Goal: Entertainment & Leisure: Browse casually

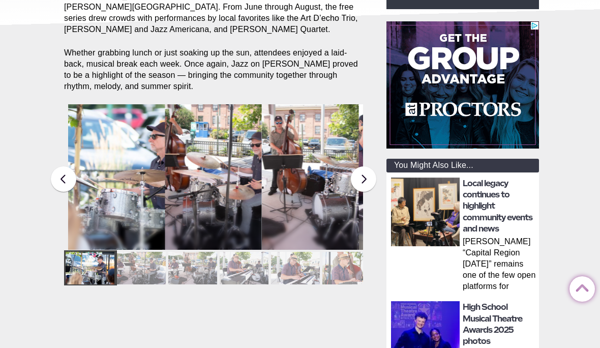
scroll to position [212, 0]
click at [143, 256] on div at bounding box center [141, 268] width 49 height 33
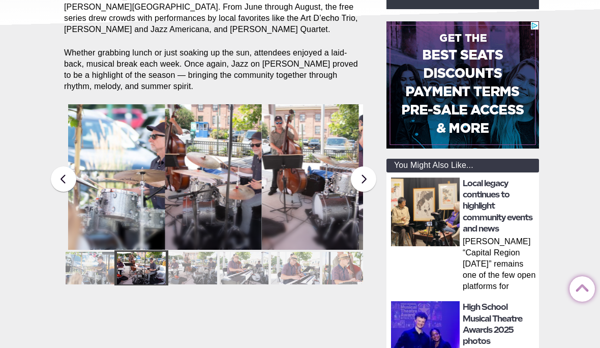
click at [192, 255] on div at bounding box center [192, 268] width 49 height 33
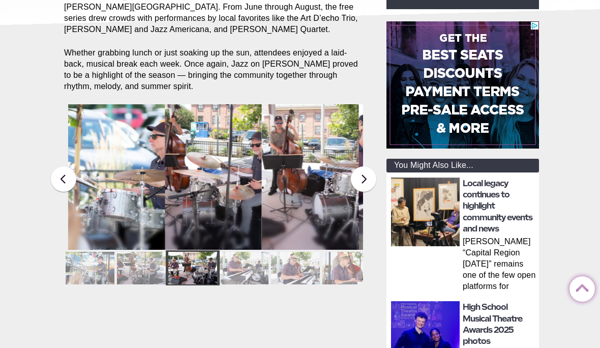
scroll to position [0, 0]
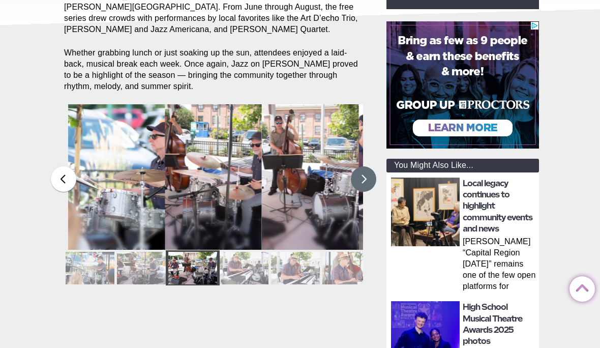
click at [367, 168] on button at bounding box center [363, 178] width 25 height 25
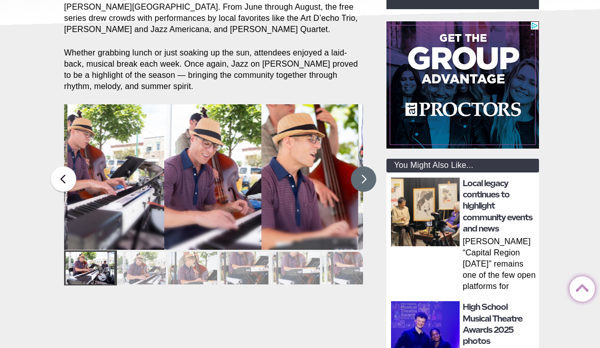
click at [368, 166] on button at bounding box center [363, 178] width 25 height 25
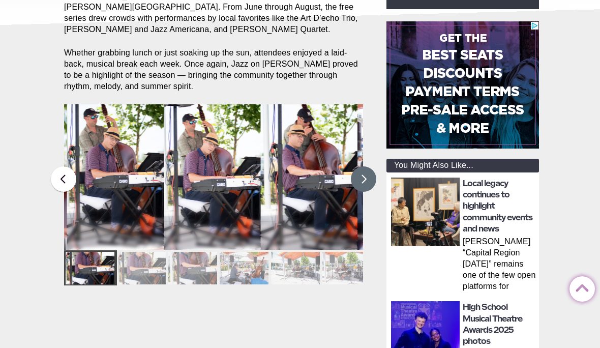
click at [365, 170] on button at bounding box center [363, 178] width 25 height 25
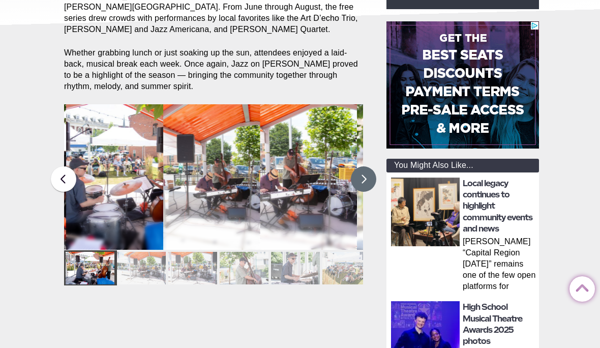
click at [367, 166] on button at bounding box center [363, 178] width 25 height 25
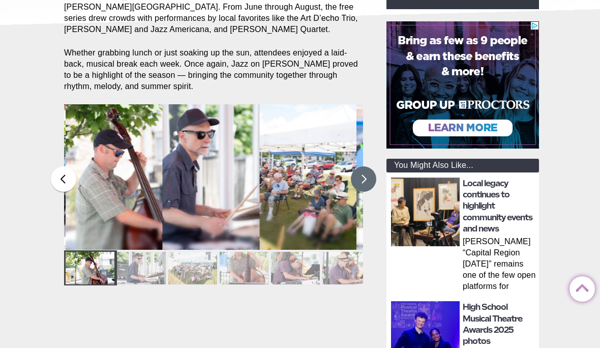
click at [364, 166] on button at bounding box center [363, 178] width 25 height 25
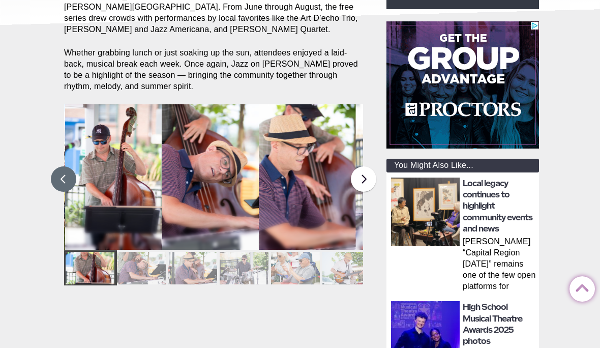
click at [65, 172] on button at bounding box center [63, 178] width 25 height 25
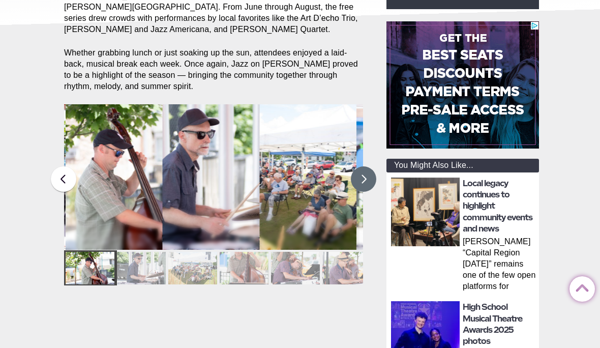
click at [363, 167] on button at bounding box center [363, 178] width 25 height 25
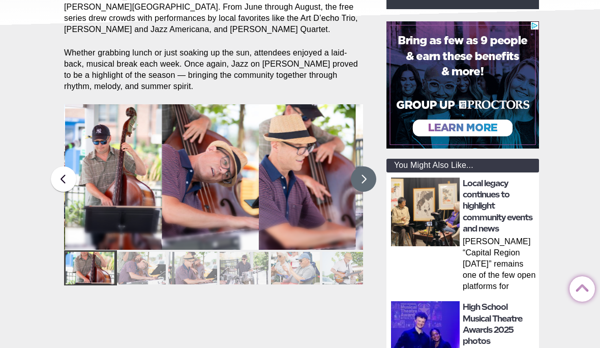
click at [367, 166] on button at bounding box center [363, 178] width 25 height 25
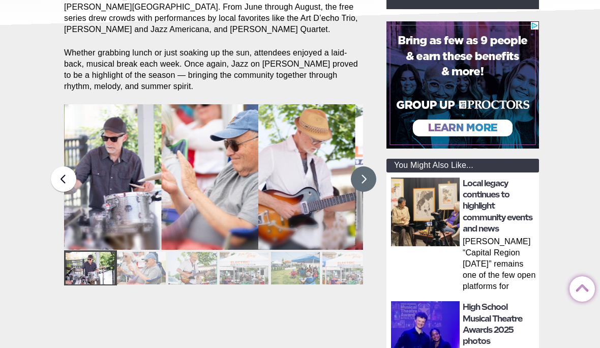
click at [368, 167] on button at bounding box center [363, 178] width 25 height 25
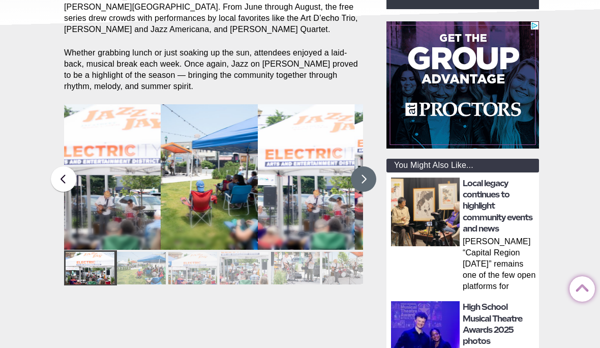
click at [372, 167] on button at bounding box center [363, 178] width 25 height 25
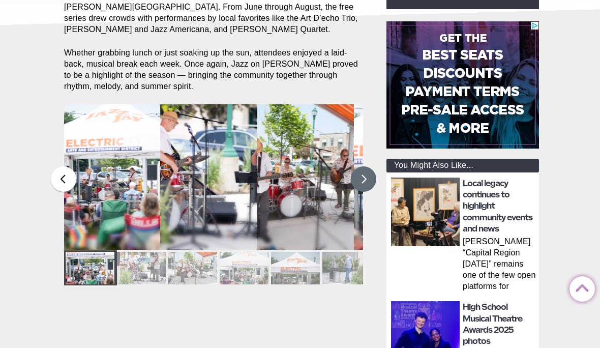
click at [367, 166] on button at bounding box center [363, 178] width 25 height 25
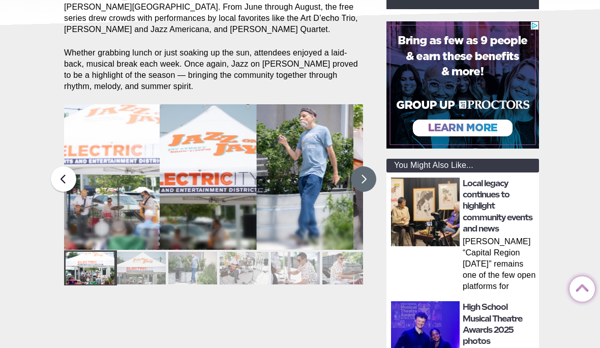
click at [368, 166] on button at bounding box center [363, 178] width 25 height 25
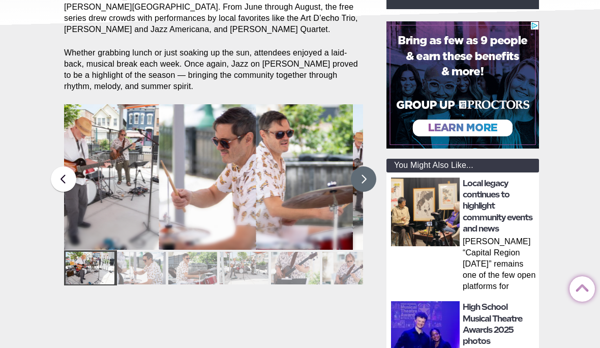
click at [367, 171] on button at bounding box center [363, 178] width 25 height 25
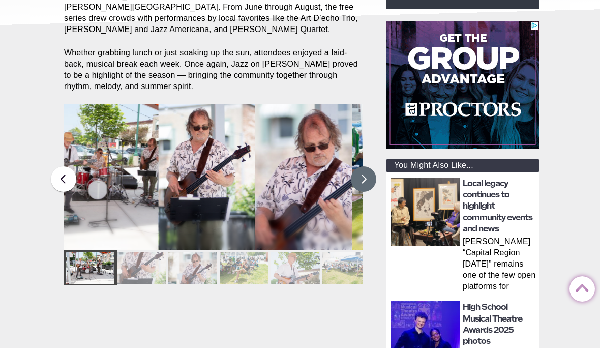
click at [369, 167] on button at bounding box center [363, 178] width 25 height 25
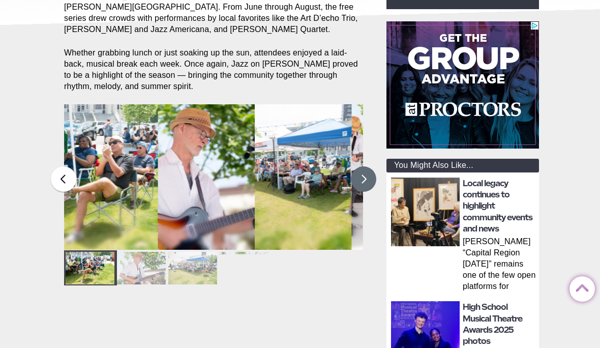
click at [371, 166] on button at bounding box center [363, 178] width 25 height 25
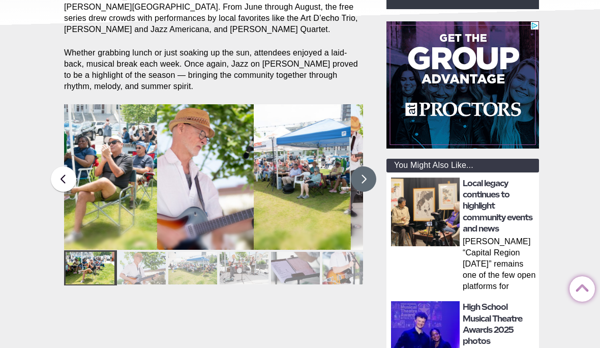
click at [367, 166] on button at bounding box center [363, 178] width 25 height 25
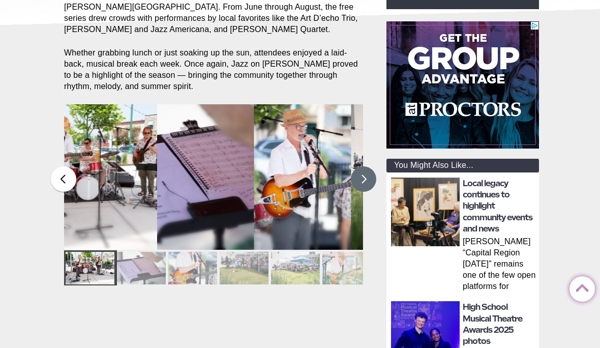
click at [364, 168] on button at bounding box center [363, 178] width 25 height 25
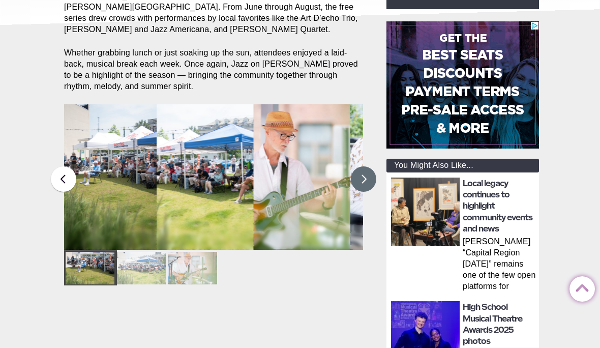
click at [365, 169] on button at bounding box center [363, 178] width 25 height 25
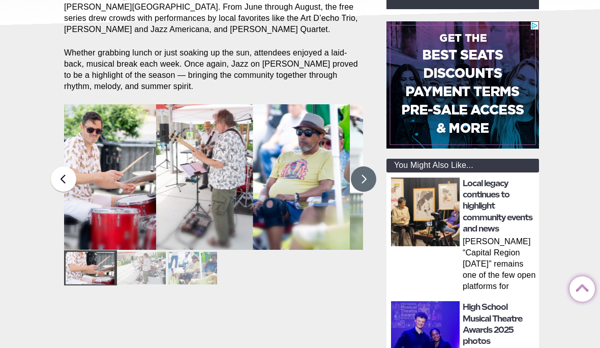
click at [365, 166] on button at bounding box center [363, 178] width 25 height 25
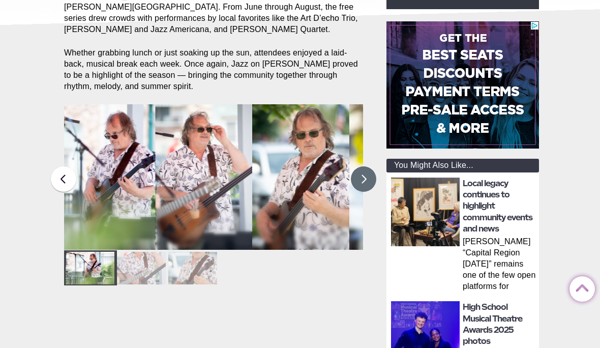
click at [364, 166] on button at bounding box center [363, 178] width 25 height 25
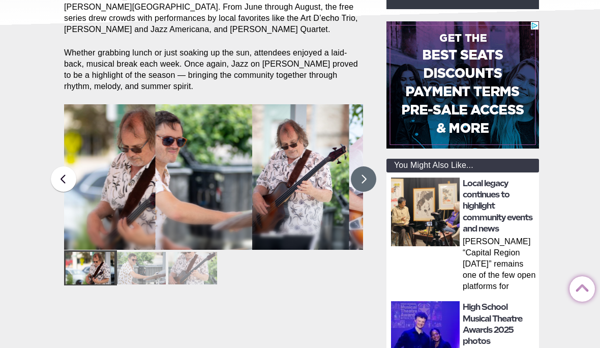
click at [368, 166] on button at bounding box center [363, 178] width 25 height 25
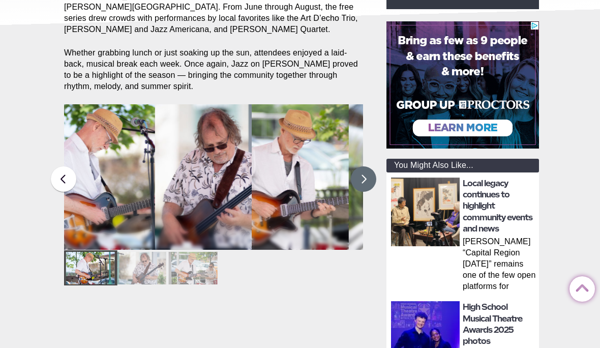
click at [368, 167] on button at bounding box center [363, 178] width 25 height 25
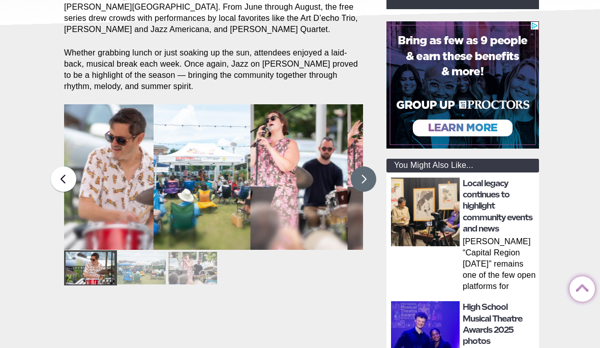
click at [369, 167] on button at bounding box center [363, 178] width 25 height 25
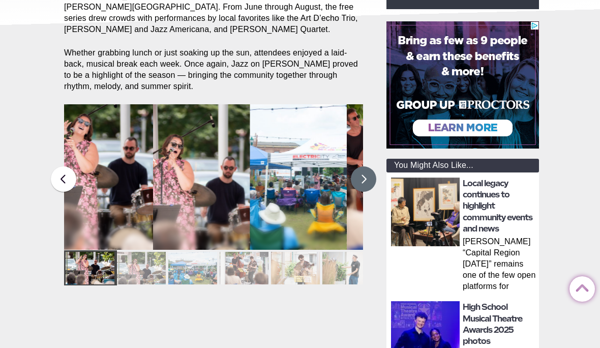
click at [368, 171] on button at bounding box center [363, 178] width 25 height 25
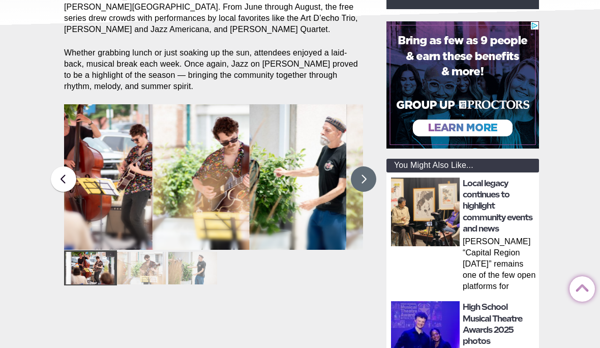
click at [370, 168] on button at bounding box center [363, 178] width 25 height 25
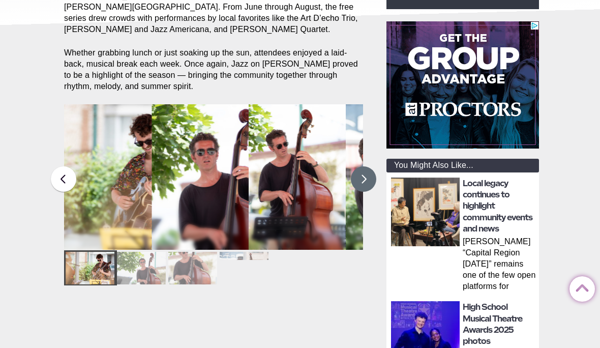
click at [370, 167] on button at bounding box center [363, 178] width 25 height 25
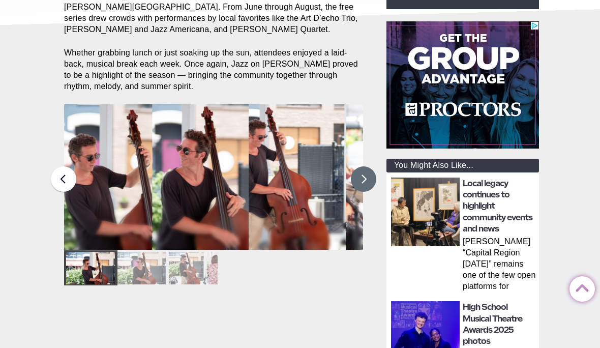
click at [368, 166] on button at bounding box center [363, 178] width 25 height 25
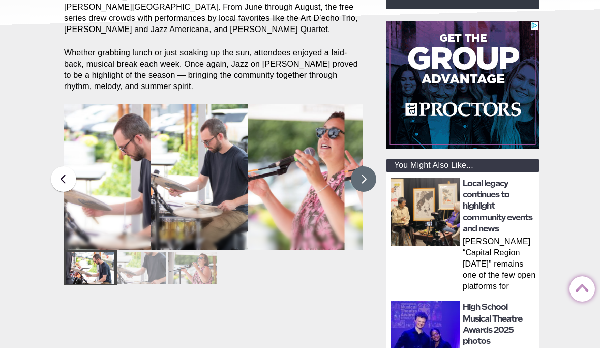
click at [367, 166] on button at bounding box center [363, 178] width 25 height 25
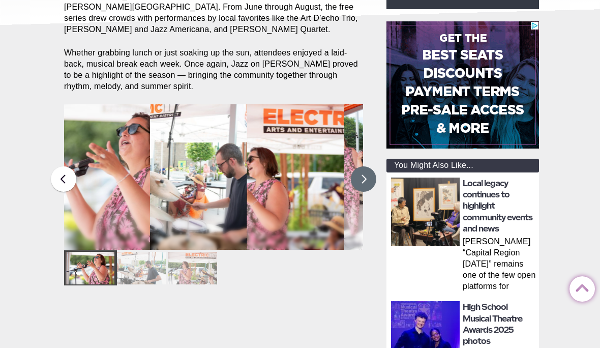
click at [370, 166] on button at bounding box center [363, 178] width 25 height 25
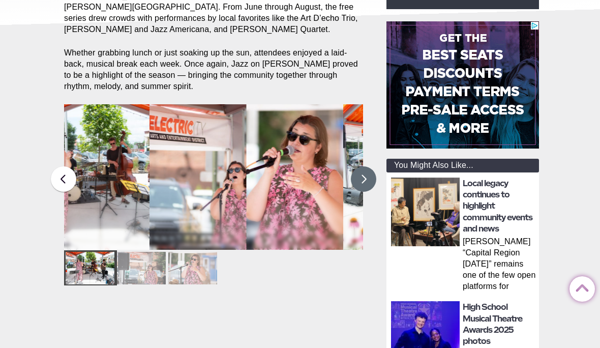
click at [366, 166] on button at bounding box center [363, 178] width 25 height 25
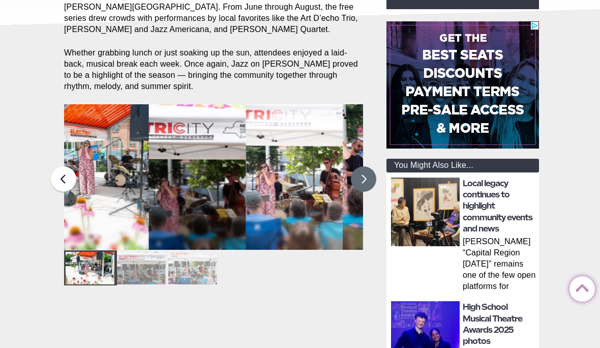
click at [367, 166] on button at bounding box center [363, 178] width 25 height 25
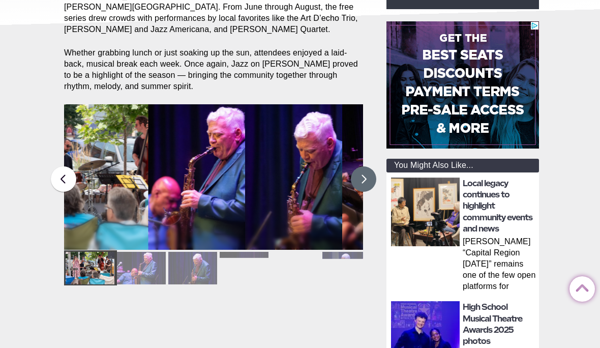
scroll to position [256, 0]
